Goal: Task Accomplishment & Management: Complete application form

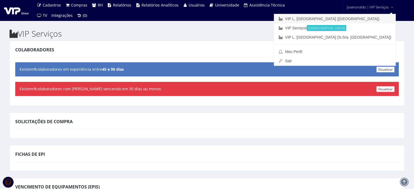
click at [363, 20] on link "VIP L. [GEOGRAPHIC_DATA] ([GEOGRAPHIC_DATA])" at bounding box center [334, 18] width 121 height 9
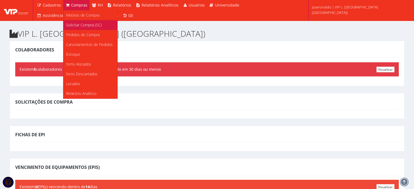
click at [78, 26] on span "Solicitar Compra (SC)" at bounding box center [84, 24] width 36 height 5
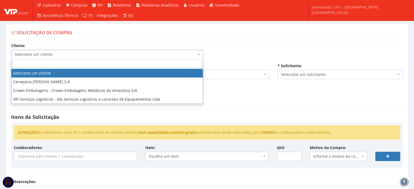
click at [50, 54] on span "Selecione um cliente" at bounding box center [106, 54] width 182 height 5
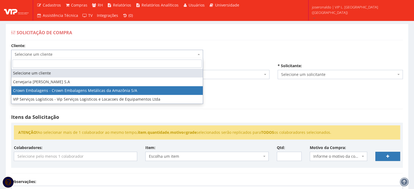
select select "23"
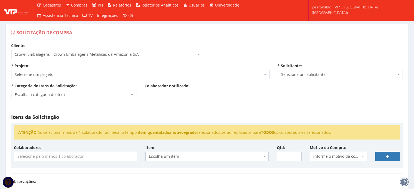
click at [61, 74] on span "Selecione um projeto" at bounding box center [139, 74] width 248 height 5
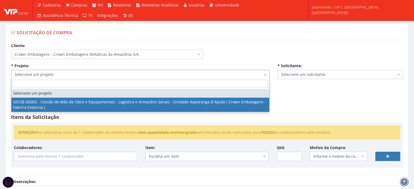
select select "128"
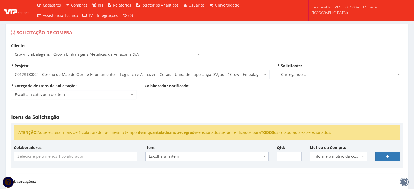
select select "1278"
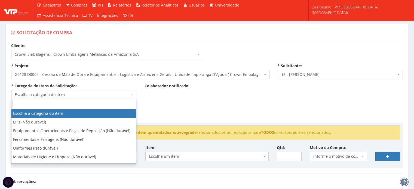
click at [62, 92] on span "Escolha a categoria do item" at bounding box center [72, 94] width 115 height 5
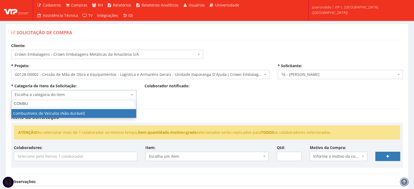
type input "COMBU"
select select "11"
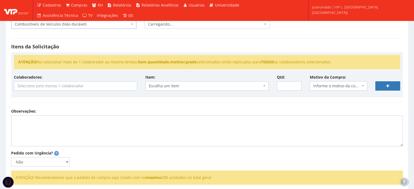
scroll to position [82, 0]
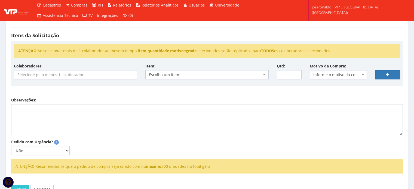
click at [61, 75] on input "search" at bounding box center [75, 74] width 123 height 9
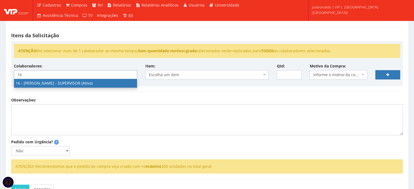
type input "16"
select select "1278"
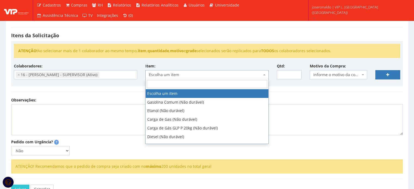
click at [166, 76] on span "Escolha um item" at bounding box center [205, 74] width 113 height 5
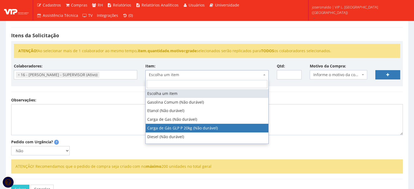
scroll to position [7, 0]
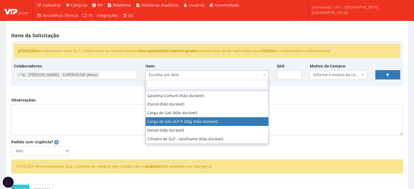
select select "792"
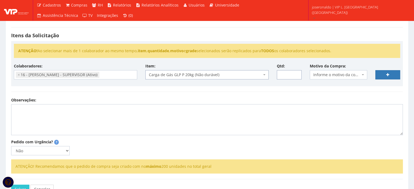
click at [281, 74] on input "Qtd:" at bounding box center [289, 74] width 25 height 9
type input "15"
click at [283, 84] on div "Colaboradores: - Ana Maria Cachavara de Lima (Ativo) 9604 - ANDERSON APARECIDO …" at bounding box center [207, 73] width 394 height 20
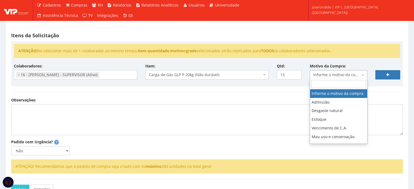
click at [334, 74] on span "Informe o motivo da compra" at bounding box center [336, 74] width 47 height 5
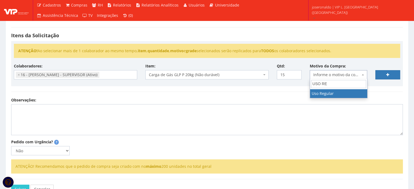
type input "USO RE"
select select "13"
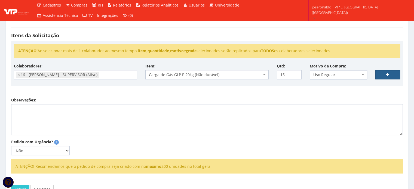
click at [385, 75] on link at bounding box center [387, 74] width 25 height 9
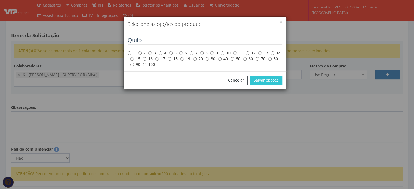
click at [197, 58] on label "20" at bounding box center [198, 58] width 10 height 5
click at [197, 58] on input "20" at bounding box center [195, 59] width 4 height 4
radio input "true"
click at [273, 82] on button "Salvar opções" at bounding box center [266, 80] width 32 height 9
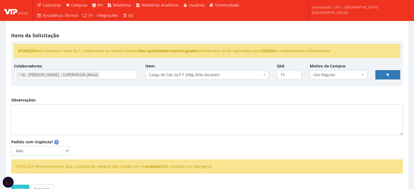
select select
type input "0"
select select
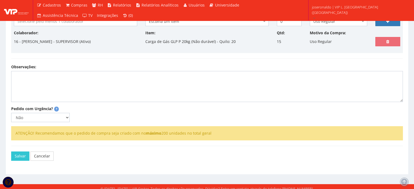
scroll to position [136, 0]
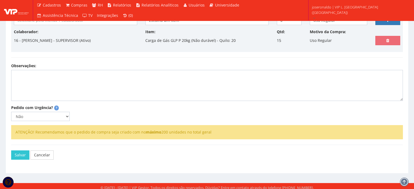
click at [74, 60] on div "Itens da Solicitação ATENÇÃO! Ao selecionar mais de 1 colaborador ao mesmo temp…" at bounding box center [207, 15] width 400 height 96
click at [71, 75] on textarea "Observações:" at bounding box center [207, 85] width 392 height 31
type textarea "p"
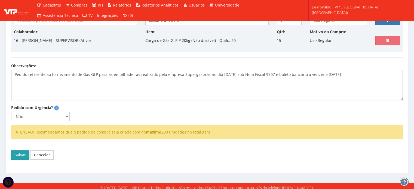
type textarea "Pedido referente ao fornecimento de Gás GLP para as empilhadeiras realizado pel…"
click at [23, 154] on button "Salvar" at bounding box center [20, 155] width 18 height 9
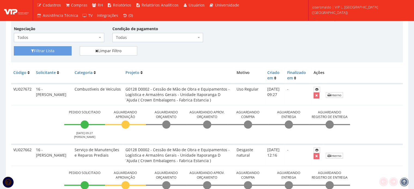
scroll to position [109, 0]
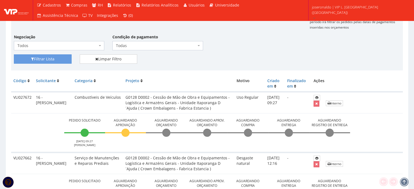
click at [23, 97] on td "VLI027672" at bounding box center [22, 103] width 23 height 22
copy td "VLI027672"
